Goal: Task Accomplishment & Management: Manage account settings

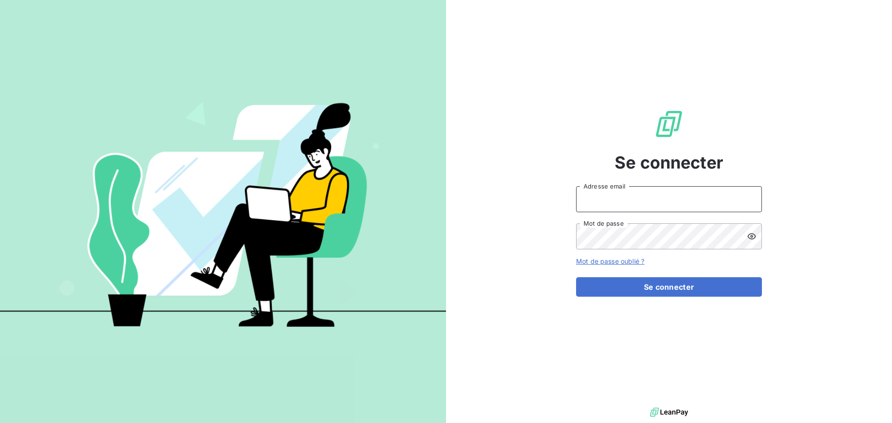
click at [629, 208] on input "Adresse email" at bounding box center [669, 199] width 186 height 26
type input "[EMAIL_ADDRESS][DOMAIN_NAME]"
click at [576, 277] on button "Se connecter" at bounding box center [669, 287] width 186 height 20
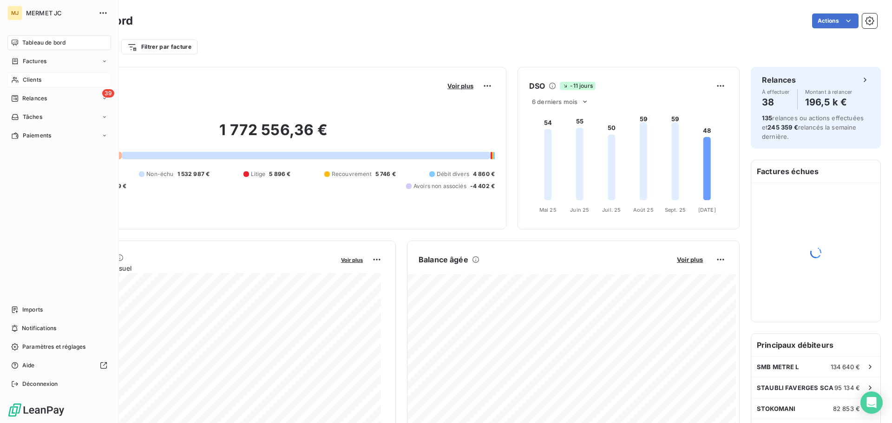
click at [33, 77] on span "Clients" at bounding box center [32, 80] width 19 height 8
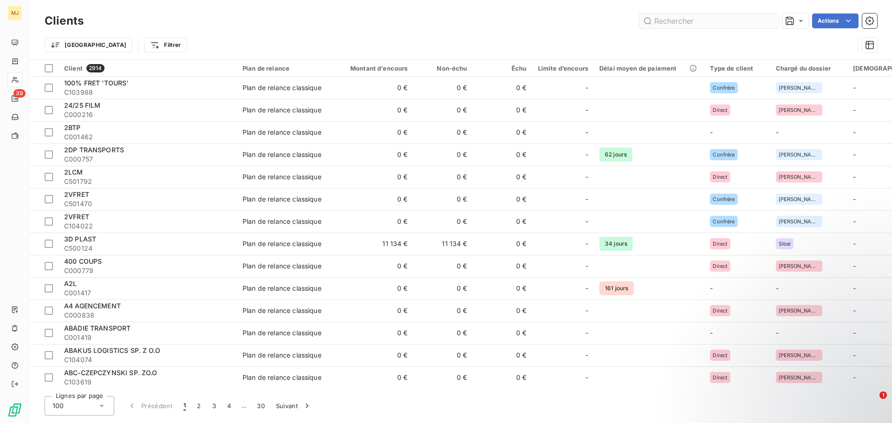
click at [665, 18] on input "text" at bounding box center [708, 20] width 139 height 15
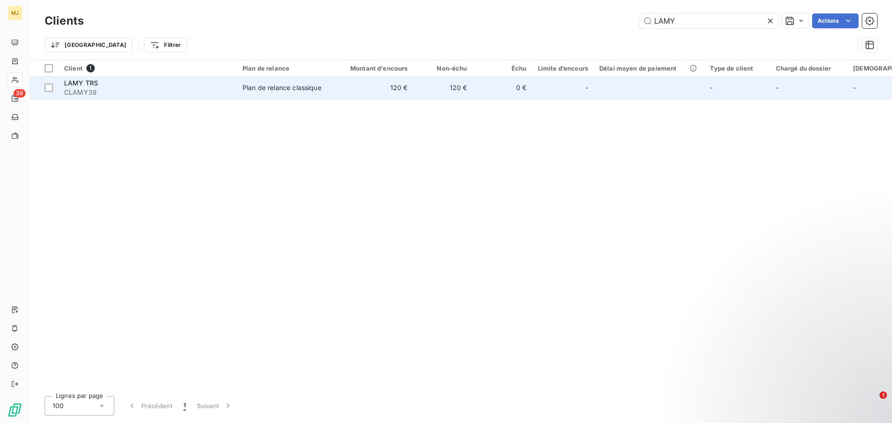
type input "LAMY"
click at [115, 88] on span "CLAMY39" at bounding box center [147, 92] width 167 height 9
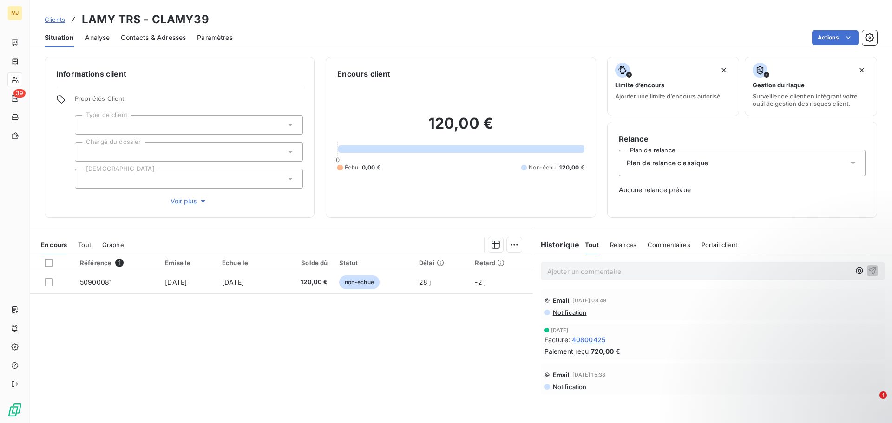
click at [166, 41] on span "Contacts & Adresses" at bounding box center [153, 37] width 65 height 9
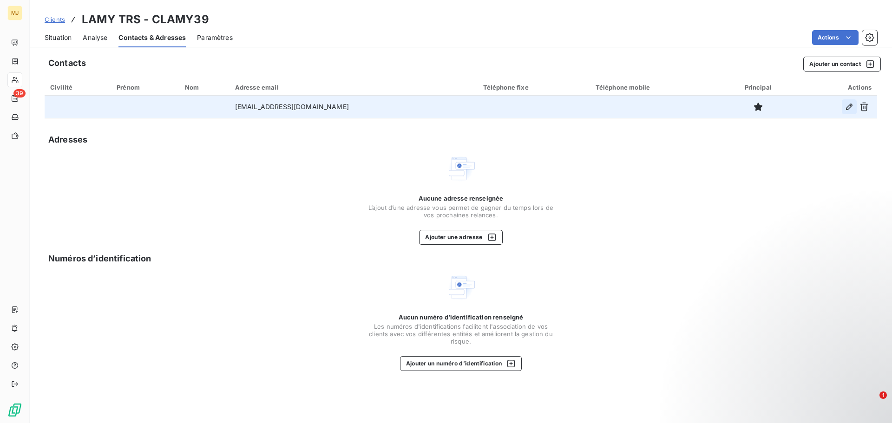
click at [846, 109] on icon "button" at bounding box center [849, 106] width 9 height 9
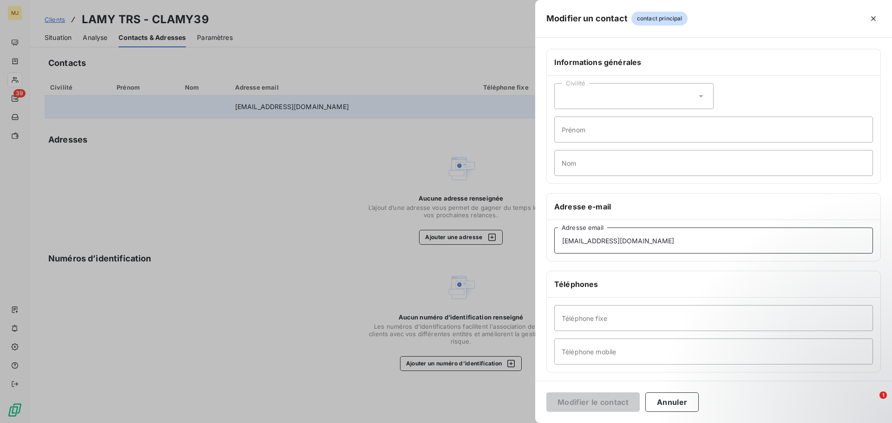
drag, startPoint x: 672, startPoint y: 247, endPoint x: 465, endPoint y: 238, distance: 207.8
click at [465, 423] on div "Modifier un contact contact principal Informations générales Civilité Prénom No…" at bounding box center [446, 423] width 892 height 0
paste input "compta"
type input "[EMAIL_ADDRESS][DOMAIN_NAME]"
click at [586, 402] on button "Modifier le contact" at bounding box center [592, 403] width 93 height 20
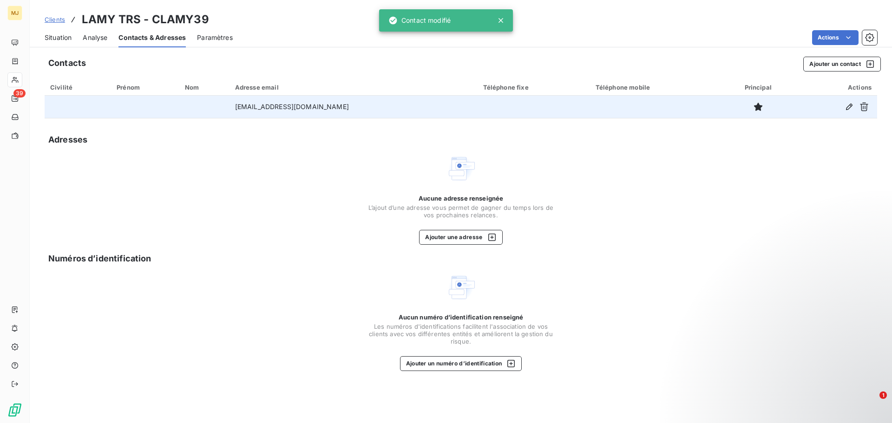
click at [56, 35] on span "Situation" at bounding box center [58, 37] width 27 height 9
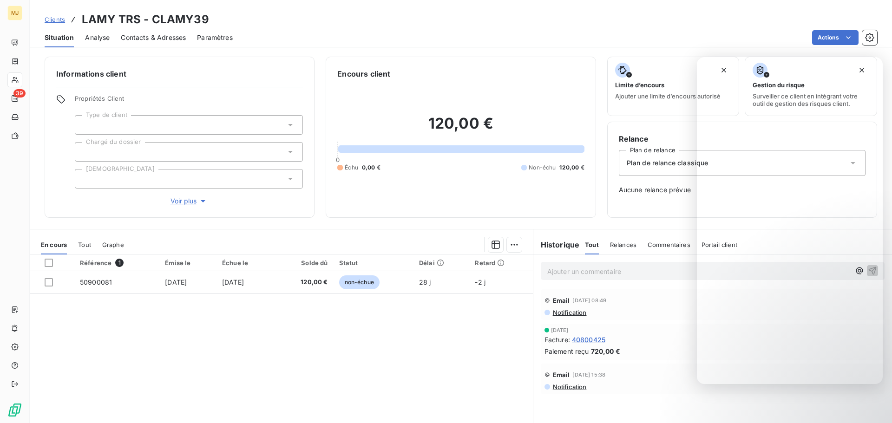
click at [263, 331] on div "Référence 1 Émise le Échue le Solde dû Statut Délai Retard 50900081 [DATE] [DAT…" at bounding box center [281, 344] width 503 height 179
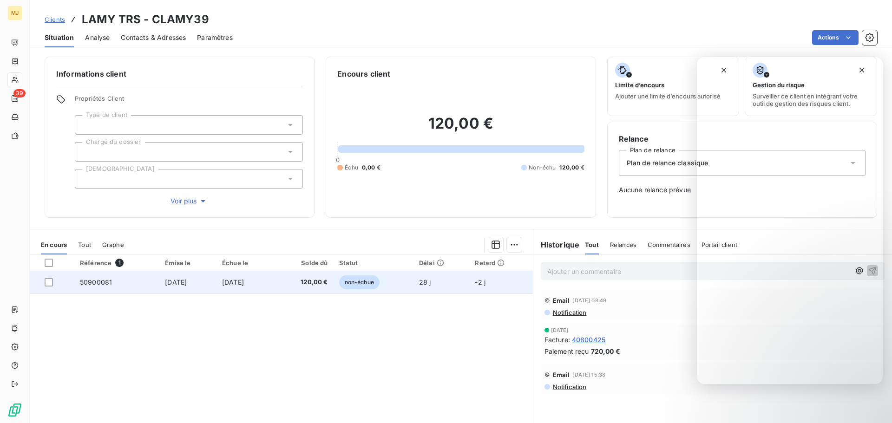
click at [98, 282] on span "50900081" at bounding box center [96, 282] width 32 height 8
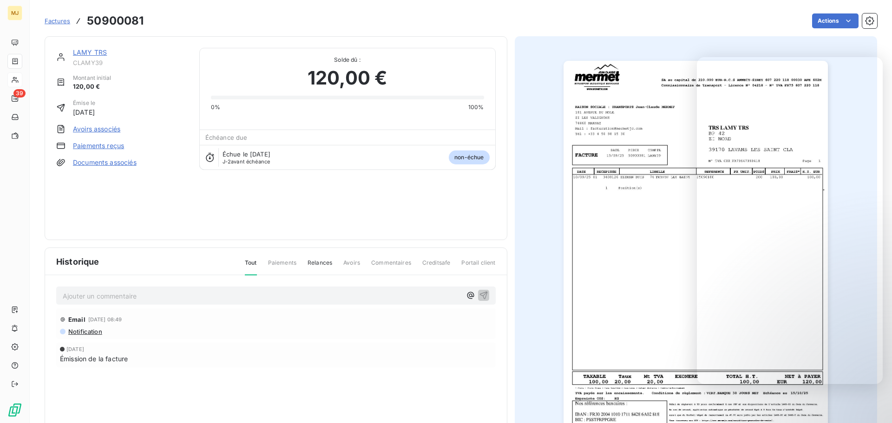
click at [75, 294] on p "Ajouter un commentaire ﻿" at bounding box center [262, 296] width 399 height 12
